Goal: Transaction & Acquisition: Obtain resource

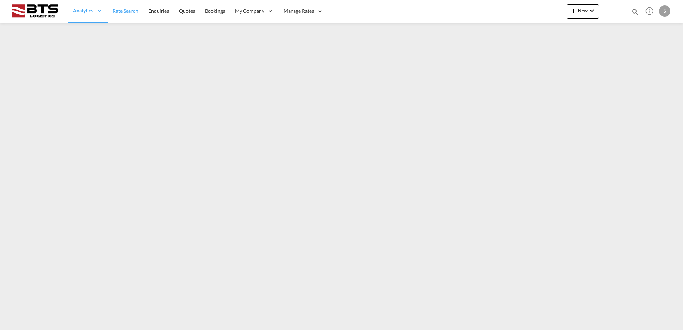
click at [125, 12] on span "Rate Search" at bounding box center [125, 11] width 26 height 6
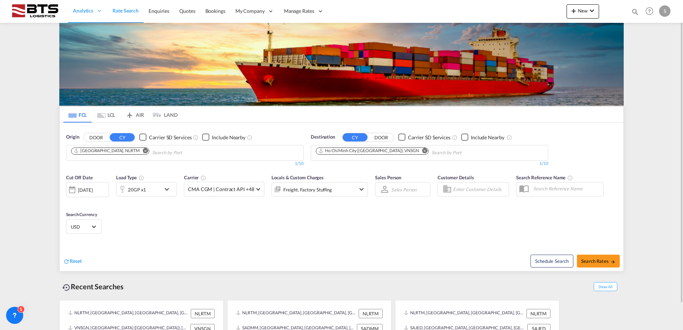
click at [422, 150] on md-icon "Remove" at bounding box center [424, 150] width 5 height 5
click at [340, 150] on body "Analytics Reports Dashboard Rate Search Enquiries Quotes Bookings" at bounding box center [341, 165] width 683 height 330
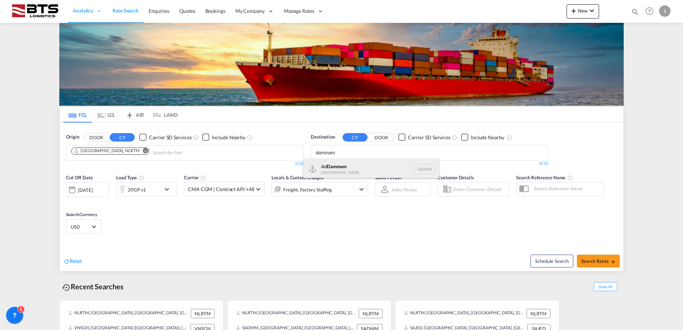
type input "dammam"
click at [338, 166] on div "Ad Dammam [GEOGRAPHIC_DATA] [GEOGRAPHIC_DATA]" at bounding box center [371, 168] width 136 height 21
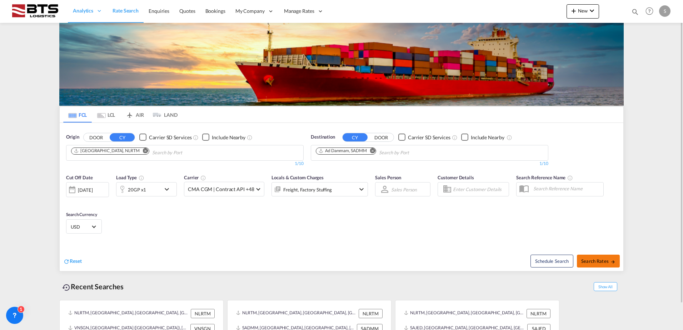
click at [588, 265] on button "Search Rates" at bounding box center [597, 261] width 43 height 13
type input "NLRTM to SADMM / [DATE]"
